Goal: Transaction & Acquisition: Download file/media

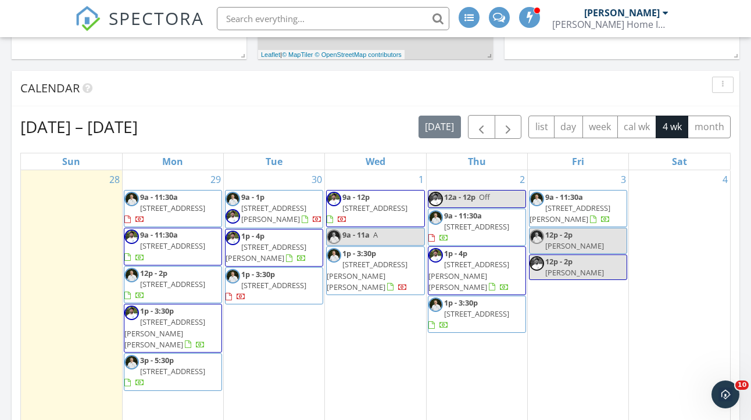
scroll to position [626, 0]
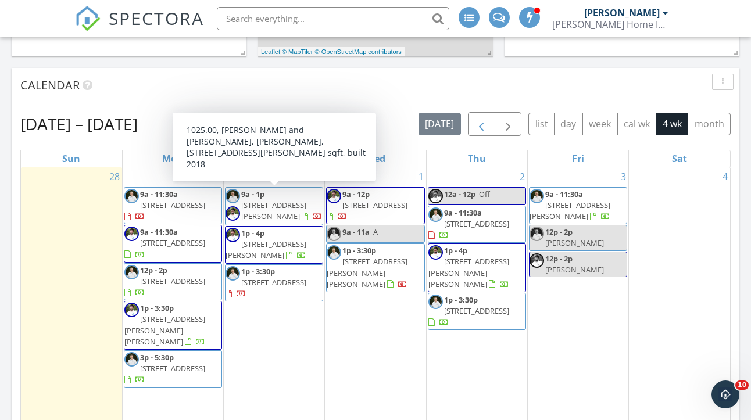
click at [480, 131] on span "button" at bounding box center [482, 124] width 14 height 14
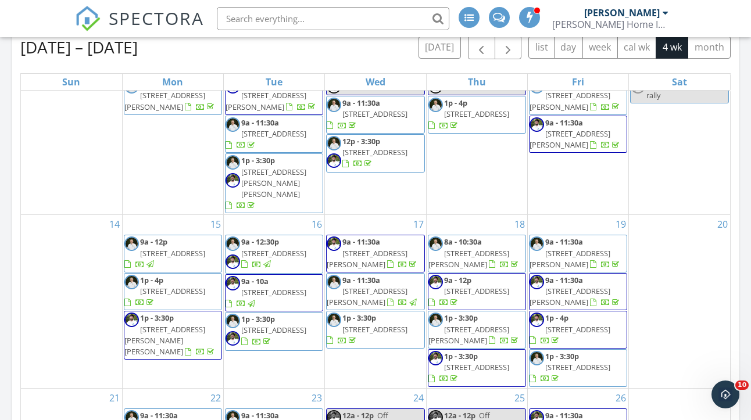
scroll to position [705, 0]
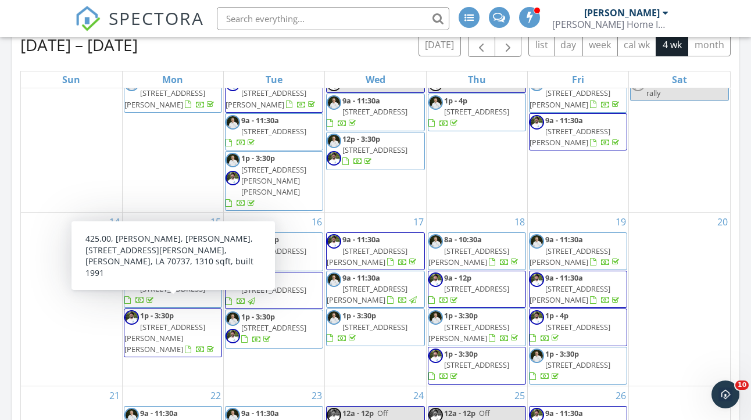
click at [206, 312] on span "1p - 3:30p 11472 Lon Mow Ln, Gonzales 70737" at bounding box center [172, 333] width 97 height 45
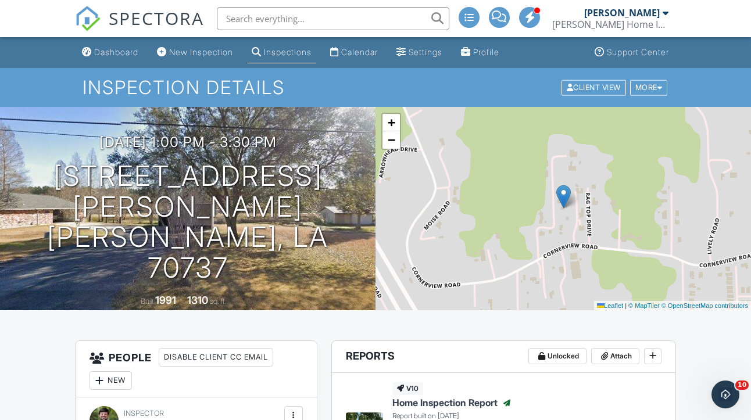
click at [160, 23] on span "SPECTORA" at bounding box center [156, 18] width 95 height 24
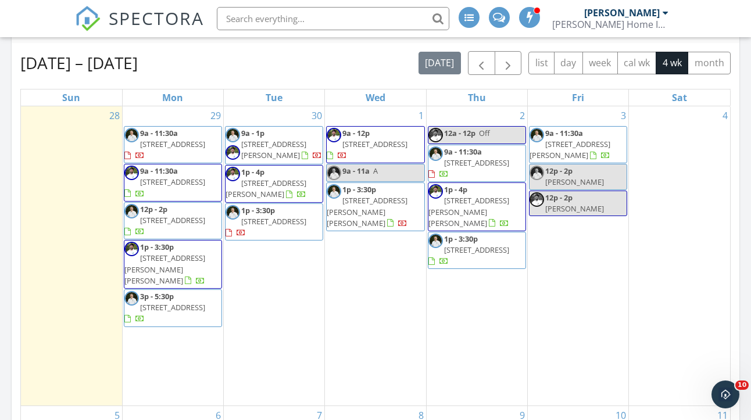
scroll to position [635, 0]
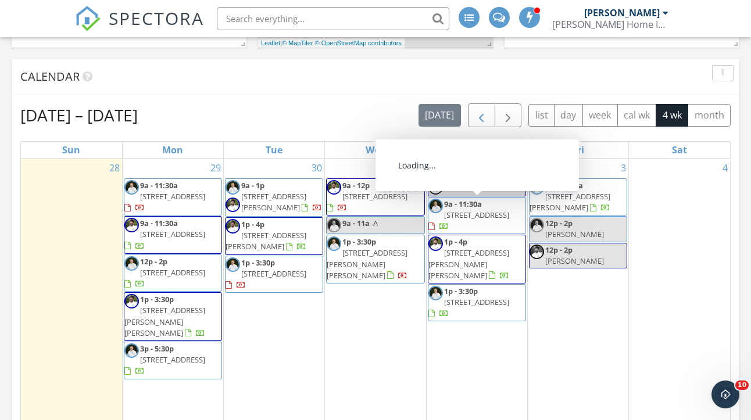
click at [482, 123] on span "button" at bounding box center [482, 116] width 14 height 14
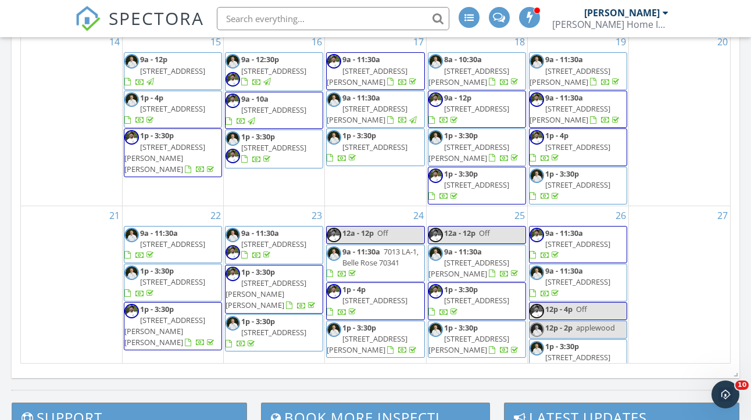
scroll to position [892, 0]
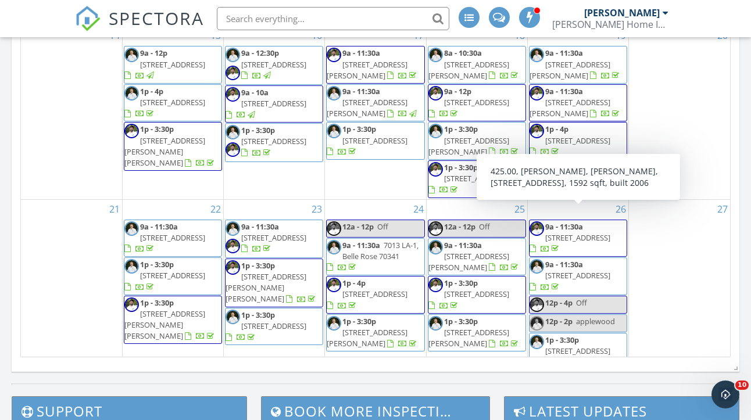
click at [604, 233] on span "[STREET_ADDRESS]" at bounding box center [578, 238] width 65 height 10
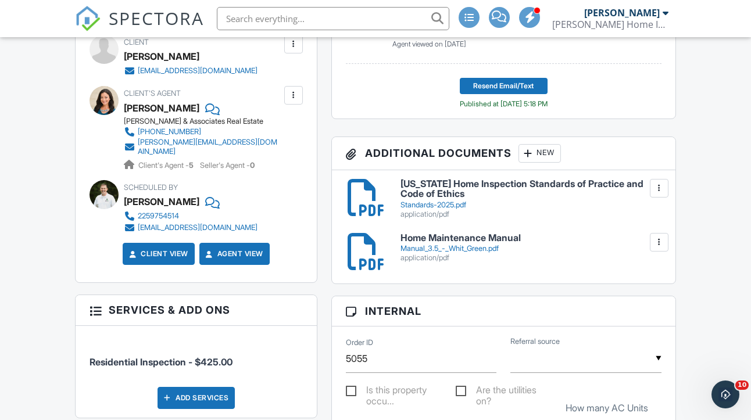
scroll to position [430, 0]
click at [654, 189] on div at bounding box center [660, 189] width 12 height 12
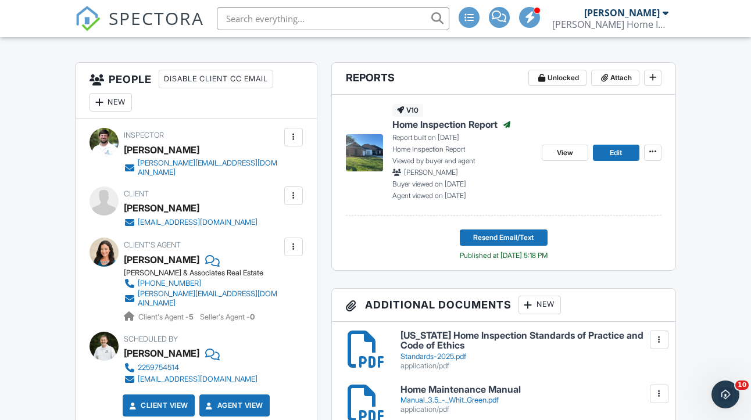
scroll to position [240, 0]
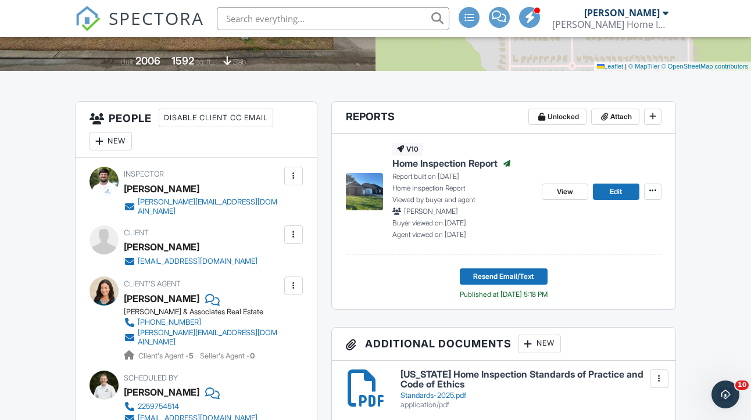
click at [488, 165] on span "Home Inspection Report" at bounding box center [445, 163] width 105 height 13
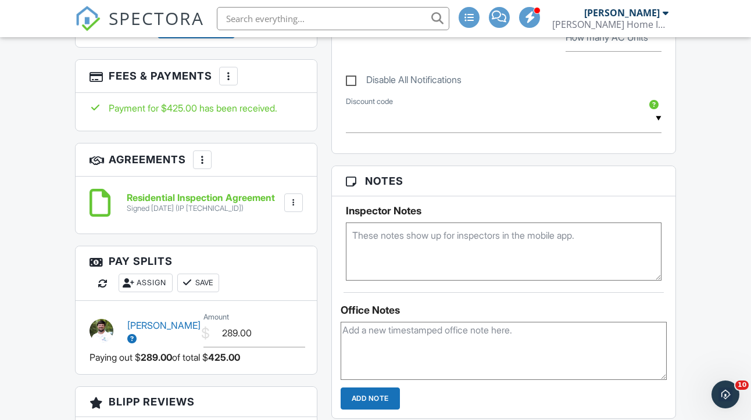
scroll to position [804, 0]
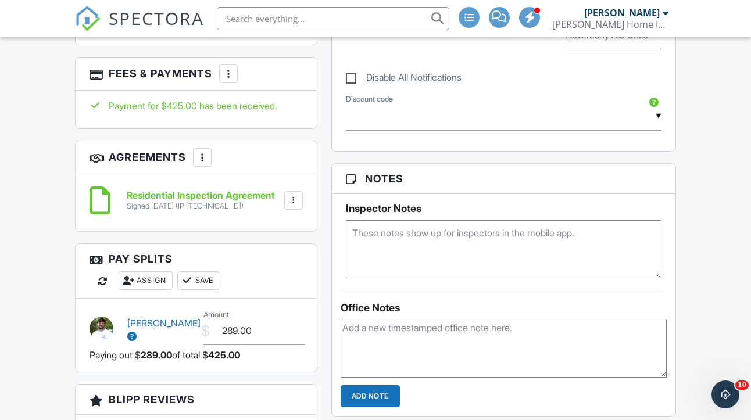
click at [298, 195] on div at bounding box center [294, 201] width 12 height 12
click at [286, 277] on li "Download" at bounding box center [263, 290] width 66 height 29
click at [291, 195] on div at bounding box center [294, 201] width 12 height 12
click at [266, 276] on li "Download" at bounding box center [263, 290] width 66 height 29
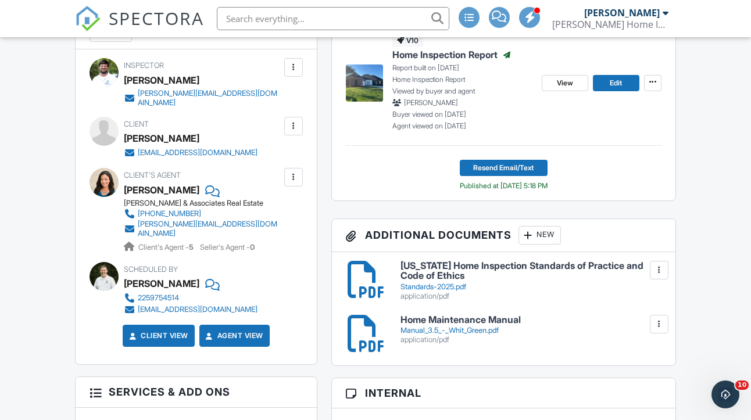
scroll to position [280, 0]
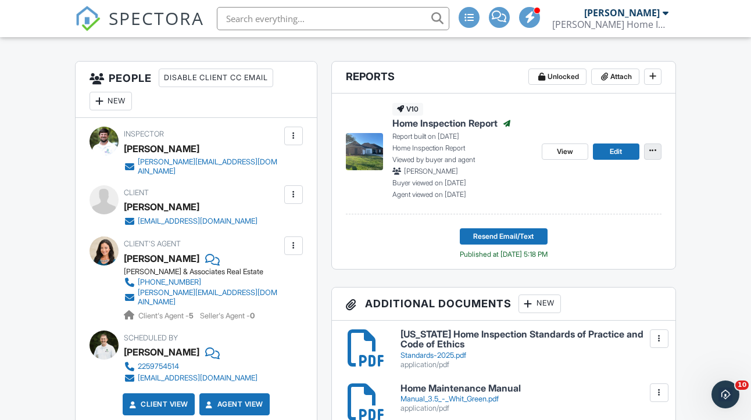
click at [653, 154] on icon at bounding box center [653, 151] width 7 height 8
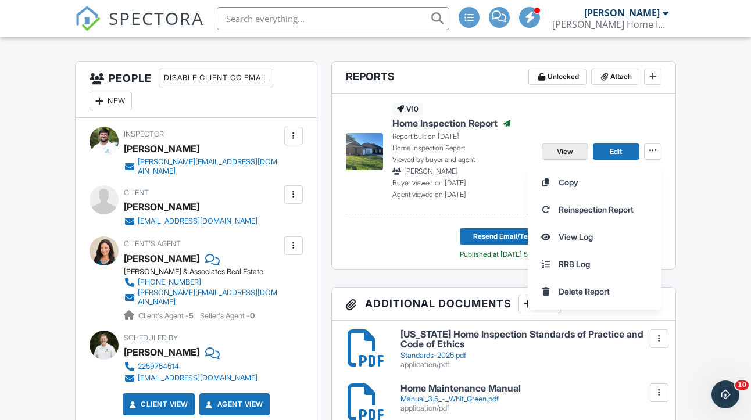
click at [571, 152] on span "View" at bounding box center [565, 152] width 16 height 12
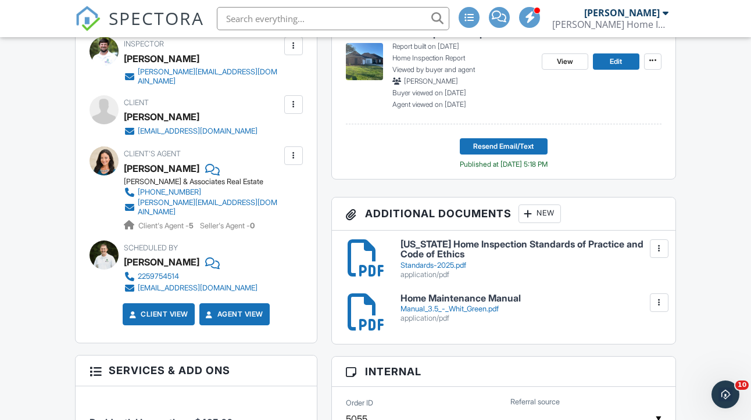
scroll to position [378, 0]
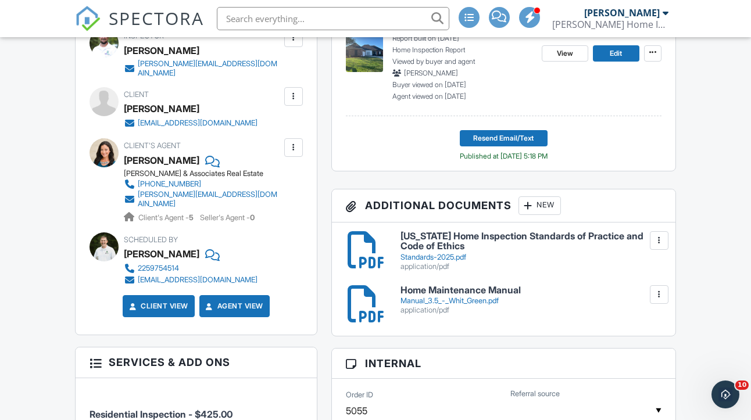
click at [662, 241] on div at bounding box center [660, 241] width 12 height 12
click at [607, 236] on h6 "Louisiana Home Inspection Standards of Practice and Code of Ethics" at bounding box center [531, 241] width 261 height 20
